Goal: Obtain resource: Download file/media

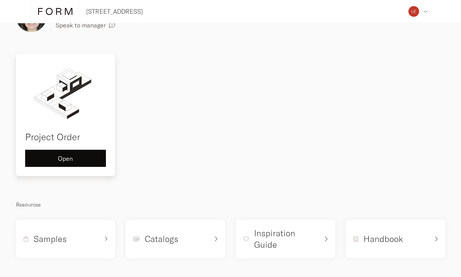
scroll to position [38, 0]
click at [80, 158] on div "Open" at bounding box center [66, 158] width 68 height 6
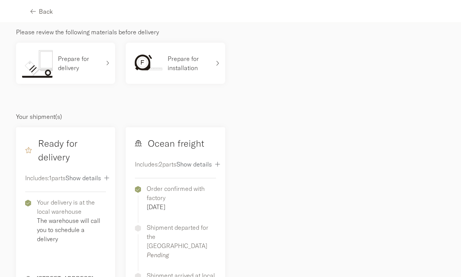
scroll to position [43, 0]
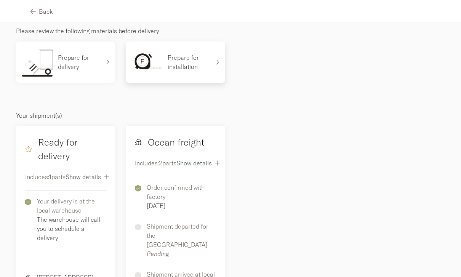
click at [192, 54] on p "Prepare for installation" at bounding box center [189, 62] width 43 height 18
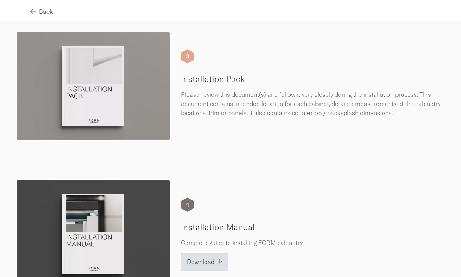
scroll to position [395, 0]
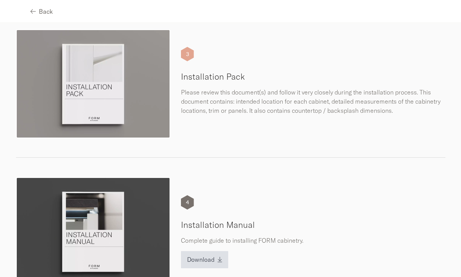
click at [213, 75] on h5 "Installation Pack" at bounding box center [313, 76] width 264 height 11
click at [83, 90] on img at bounding box center [93, 83] width 154 height 109
click at [84, 89] on img at bounding box center [93, 83] width 154 height 109
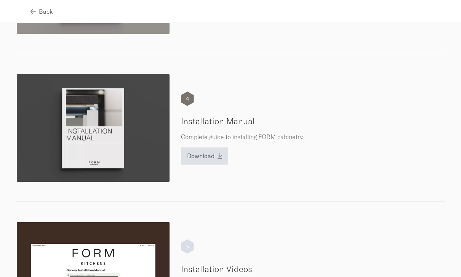
scroll to position [502, 0]
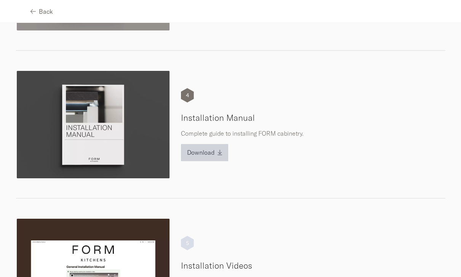
click at [199, 149] on span "Download" at bounding box center [200, 152] width 27 height 6
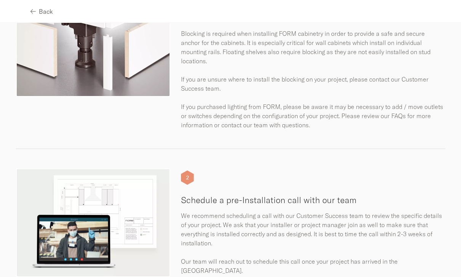
scroll to position [103, 0]
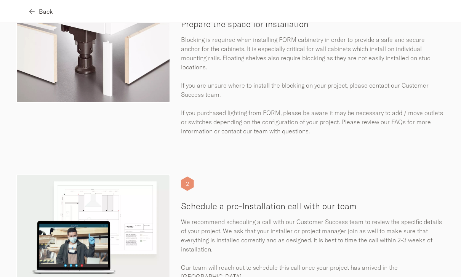
click at [33, 10] on icon "button" at bounding box center [31, 11] width 5 height 6
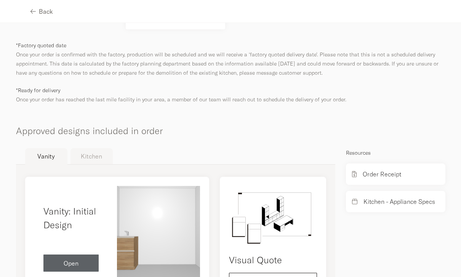
scroll to position [390, 0]
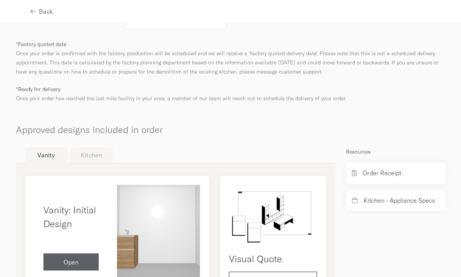
click at [90, 151] on button "Kitchen" at bounding box center [91, 155] width 42 height 16
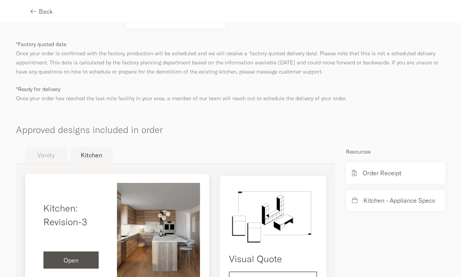
click at [82, 257] on div "Open" at bounding box center [71, 260] width 43 height 6
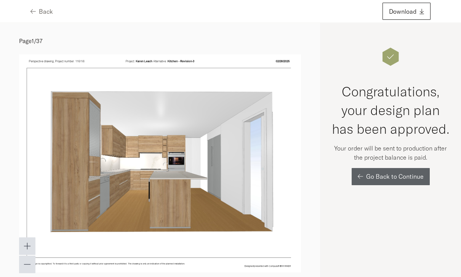
click at [213, 177] on img at bounding box center [160, 163] width 282 height 218
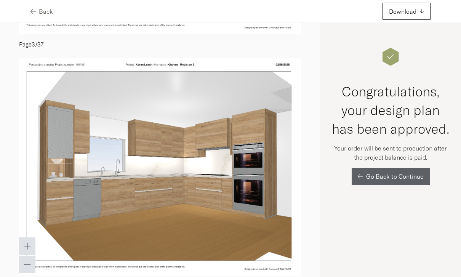
scroll to position [483, 0]
